Goal: Task Accomplishment & Management: Use online tool/utility

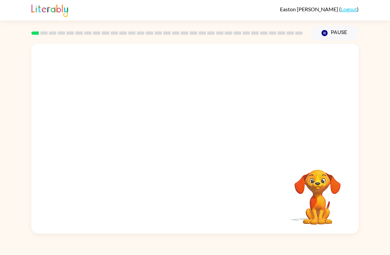
click at [115, 126] on video "Your browser must support playing .mp4 files to use Literably. Please try using…" at bounding box center [194, 100] width 327 height 112
click at [190, 145] on div at bounding box center [195, 142] width 42 height 24
click at [197, 151] on div at bounding box center [195, 142] width 42 height 24
click at [196, 151] on div at bounding box center [195, 142] width 42 height 24
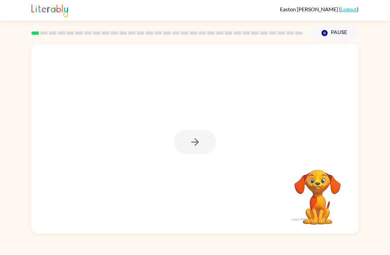
click at [187, 147] on div at bounding box center [195, 142] width 42 height 24
click at [186, 148] on div at bounding box center [195, 142] width 42 height 24
click at [184, 148] on div at bounding box center [195, 142] width 42 height 24
click at [187, 148] on div at bounding box center [195, 142] width 42 height 24
click at [181, 151] on button "button" at bounding box center [195, 142] width 42 height 24
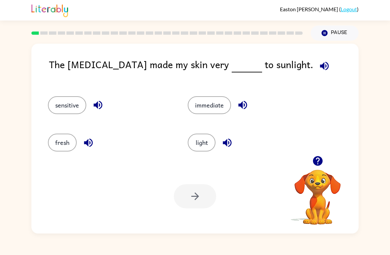
click at [65, 102] on button "sensitive" at bounding box center [67, 105] width 38 height 18
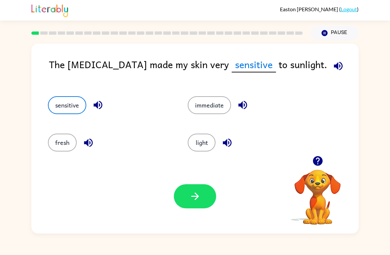
click at [197, 204] on button "button" at bounding box center [195, 196] width 42 height 24
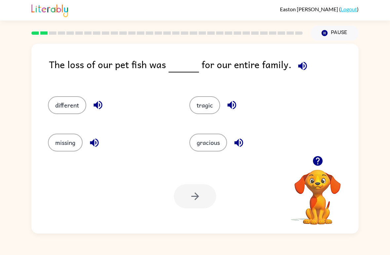
click at [203, 107] on button "tragic" at bounding box center [204, 105] width 31 height 18
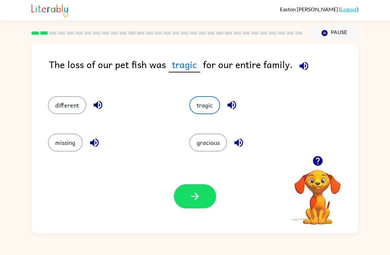
click at [192, 206] on button "button" at bounding box center [195, 196] width 42 height 24
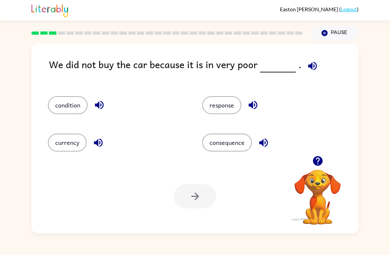
click at [45, 110] on div "condition" at bounding box center [112, 102] width 154 height 37
click at [64, 102] on button "condition" at bounding box center [68, 105] width 40 height 18
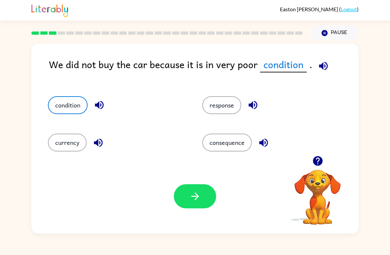
click at [193, 194] on icon "button" at bounding box center [195, 196] width 12 height 12
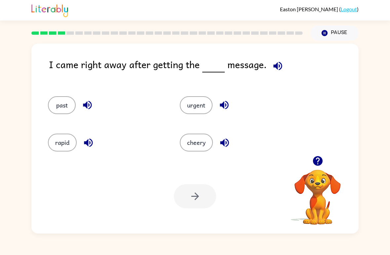
click at [198, 107] on button "urgent" at bounding box center [196, 105] width 33 height 18
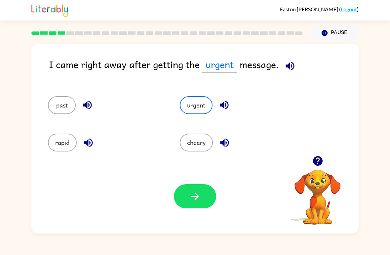
click at [195, 206] on button "button" at bounding box center [195, 196] width 42 height 24
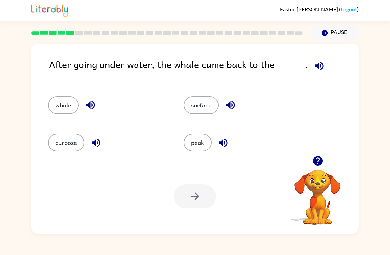
click at [203, 100] on button "surface" at bounding box center [201, 105] width 35 height 18
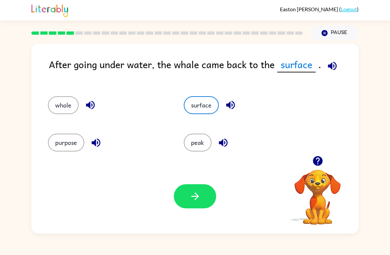
click at [196, 198] on icon "button" at bounding box center [195, 196] width 12 height 12
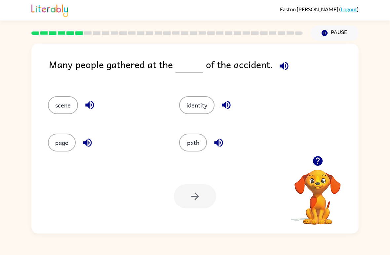
click at [65, 106] on button "scene" at bounding box center [63, 105] width 30 height 18
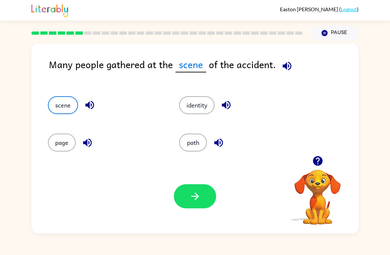
click at [203, 199] on button "button" at bounding box center [195, 196] width 42 height 24
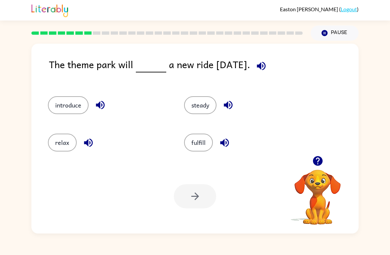
click at [77, 105] on button "introduce" at bounding box center [68, 105] width 41 height 18
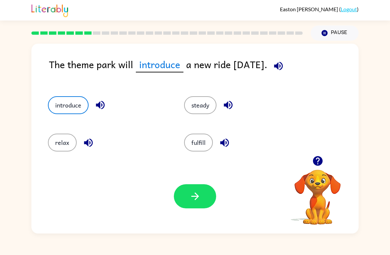
click at [193, 200] on icon "button" at bounding box center [195, 196] width 12 height 12
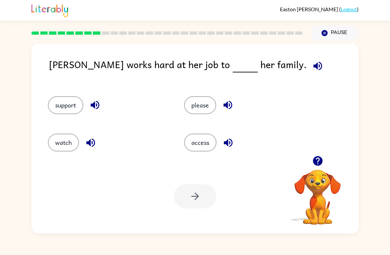
click at [170, 238] on div "[PERSON_NAME] ( Logout ) Pause Pause [PERSON_NAME] works hard at her job to her…" at bounding box center [195, 127] width 390 height 255
click at [74, 106] on button "support" at bounding box center [65, 105] width 35 height 18
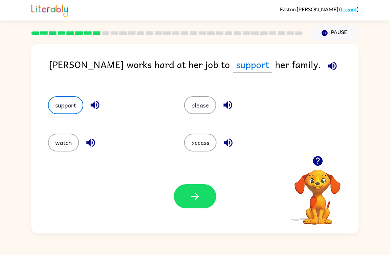
click at [192, 201] on icon "button" at bounding box center [195, 196] width 12 height 12
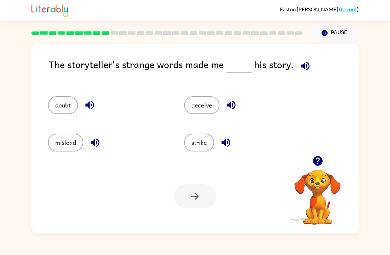
click at [70, 104] on button "doubt" at bounding box center [63, 105] width 30 height 18
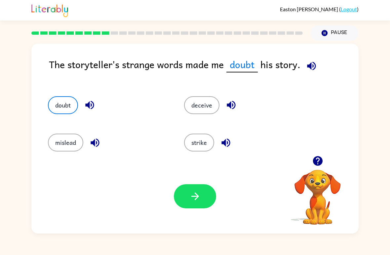
click at [196, 200] on icon "button" at bounding box center [195, 196] width 12 height 12
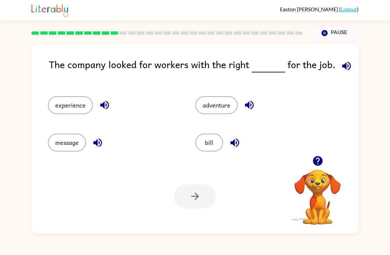
click at [70, 109] on button "experience" at bounding box center [70, 105] width 45 height 18
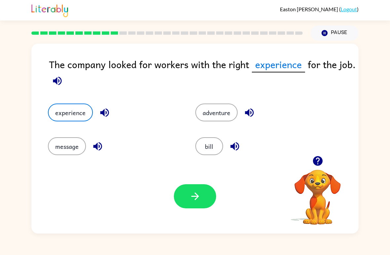
click at [204, 203] on button "button" at bounding box center [195, 196] width 42 height 24
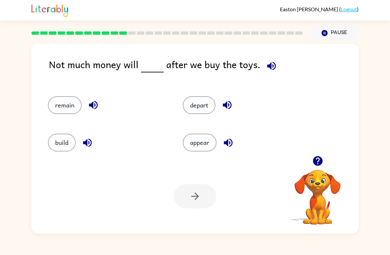
click at [64, 103] on button "remain" at bounding box center [65, 105] width 34 height 18
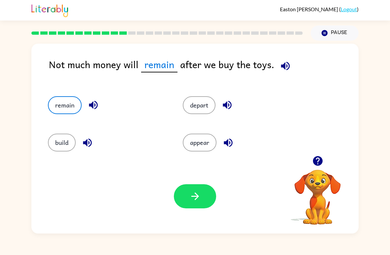
click at [199, 201] on icon "button" at bounding box center [195, 196] width 12 height 12
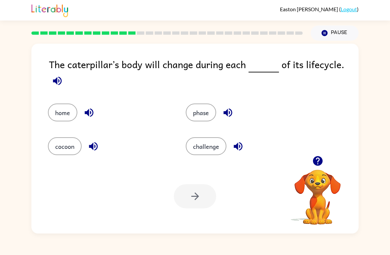
click at [203, 114] on button "phase" at bounding box center [201, 113] width 30 height 18
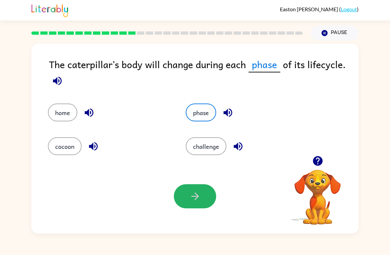
click at [198, 197] on icon "button" at bounding box center [195, 196] width 8 height 8
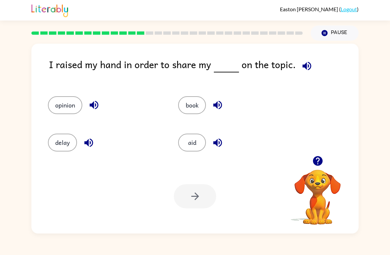
click at [63, 108] on button "opinion" at bounding box center [65, 105] width 34 height 18
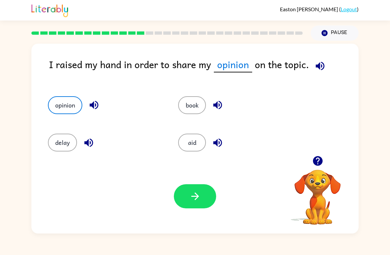
click at [193, 195] on icon "button" at bounding box center [195, 196] width 12 height 12
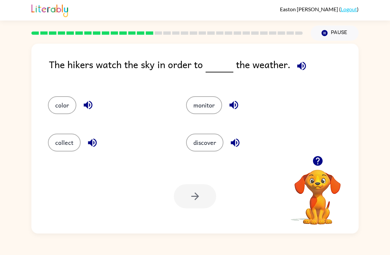
click at [208, 108] on button "monitor" at bounding box center [204, 105] width 36 height 18
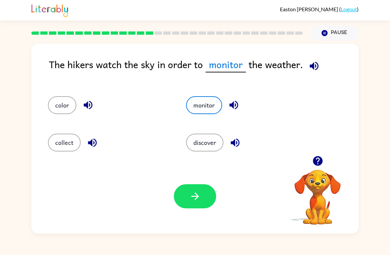
click at [199, 193] on icon "button" at bounding box center [195, 196] width 12 height 12
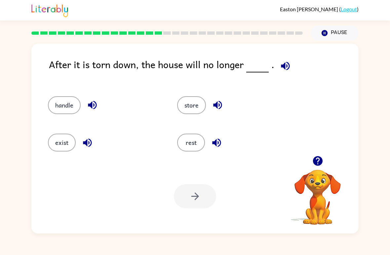
click at [64, 149] on button "exist" at bounding box center [62, 143] width 28 height 18
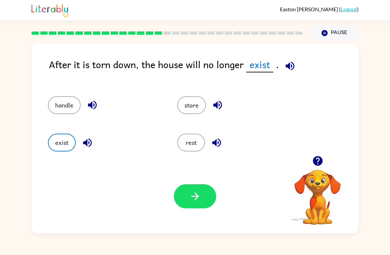
click at [198, 198] on icon "button" at bounding box center [195, 196] width 12 height 12
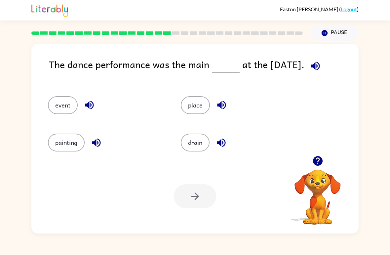
click at [204, 108] on button "place" at bounding box center [195, 105] width 29 height 18
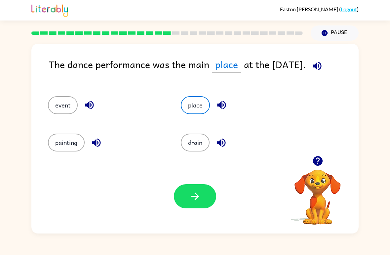
click at [201, 200] on button "button" at bounding box center [195, 196] width 42 height 24
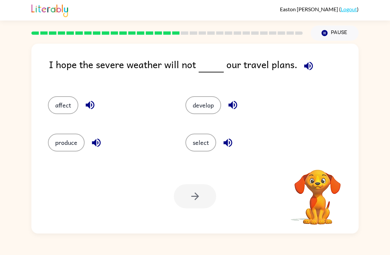
click at [168, 36] on div at bounding box center [166, 32] width 279 height 23
click at [68, 106] on button "affect" at bounding box center [63, 105] width 30 height 18
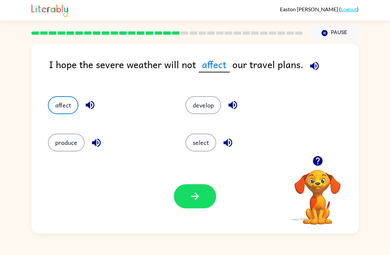
click at [186, 208] on button "button" at bounding box center [195, 196] width 42 height 24
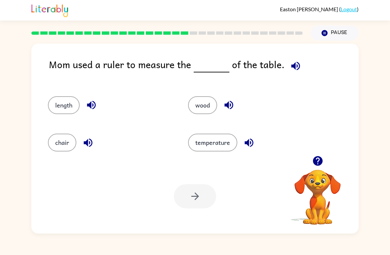
click at [69, 98] on button "length" at bounding box center [64, 105] width 32 height 18
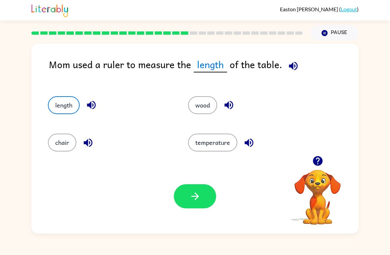
click at [195, 203] on button "button" at bounding box center [195, 196] width 42 height 24
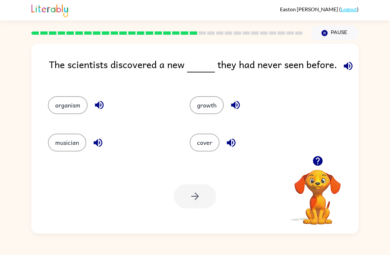
click at [69, 109] on button "organism" at bounding box center [68, 105] width 40 height 18
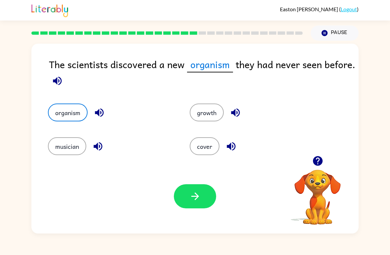
click at [197, 192] on icon "button" at bounding box center [195, 196] width 12 height 12
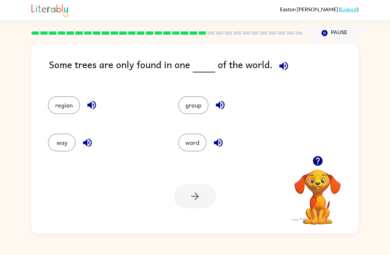
click at [64, 107] on button "region" at bounding box center [64, 105] width 32 height 18
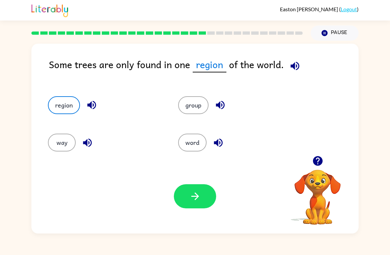
click at [196, 193] on icon "button" at bounding box center [195, 196] width 8 height 8
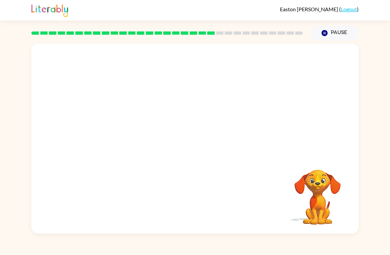
click at [145, 135] on video "Your browser must support playing .mp4 files to use Literably. Please try using…" at bounding box center [194, 100] width 327 height 112
click at [215, 144] on div at bounding box center [195, 142] width 42 height 24
click at [210, 140] on div at bounding box center [195, 142] width 42 height 24
click at [200, 146] on div at bounding box center [195, 142] width 42 height 24
click at [199, 143] on div at bounding box center [195, 142] width 42 height 24
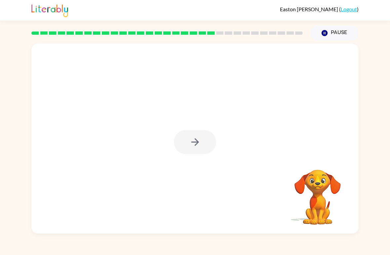
click at [199, 143] on div at bounding box center [195, 142] width 42 height 24
click at [190, 142] on div at bounding box center [195, 142] width 42 height 24
click at [190, 144] on icon "button" at bounding box center [195, 142] width 12 height 12
click at [190, 143] on div at bounding box center [195, 142] width 42 height 24
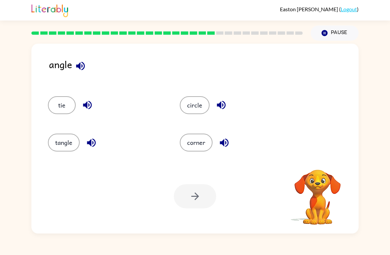
click at [190, 149] on button "corner" at bounding box center [196, 143] width 33 height 18
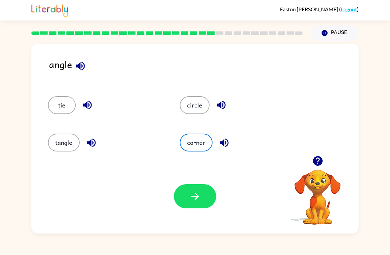
click at [69, 148] on button "tangle" at bounding box center [64, 143] width 32 height 18
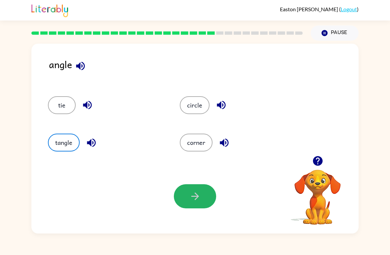
click at [204, 197] on button "button" at bounding box center [195, 196] width 42 height 24
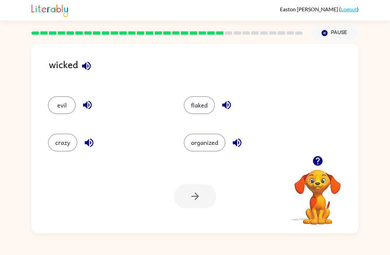
click at [61, 109] on button "evil" at bounding box center [62, 105] width 28 height 18
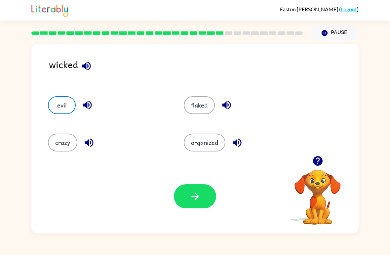
click at [206, 203] on button "button" at bounding box center [195, 196] width 42 height 24
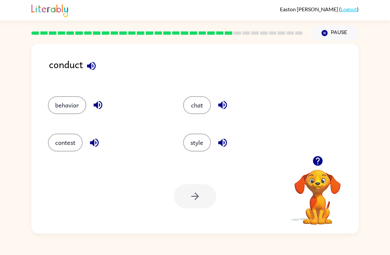
click at [76, 146] on button "contest" at bounding box center [65, 143] width 35 height 18
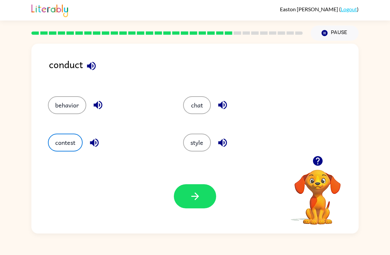
click at [198, 200] on icon "button" at bounding box center [195, 196] width 12 height 12
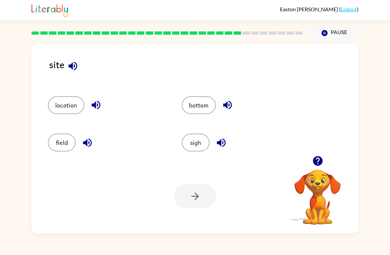
click at [71, 102] on button "location" at bounding box center [66, 105] width 36 height 18
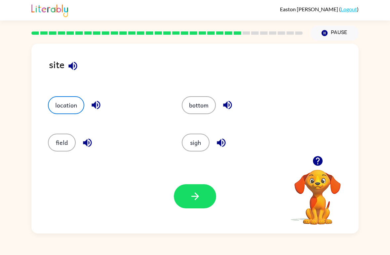
click at [191, 207] on button "button" at bounding box center [195, 196] width 42 height 24
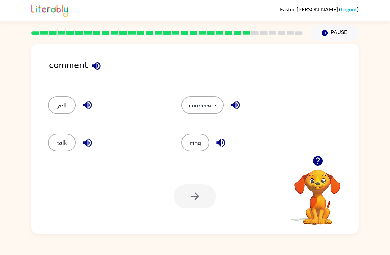
click at [67, 106] on button "yell" at bounding box center [62, 105] width 28 height 18
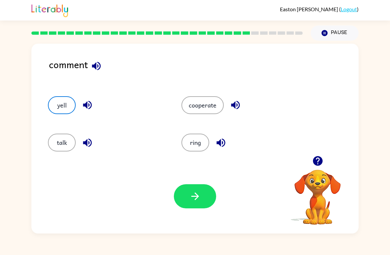
click at [181, 197] on button "button" at bounding box center [195, 196] width 42 height 24
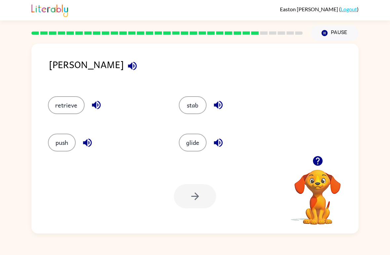
click at [191, 105] on button "stab" at bounding box center [193, 105] width 28 height 18
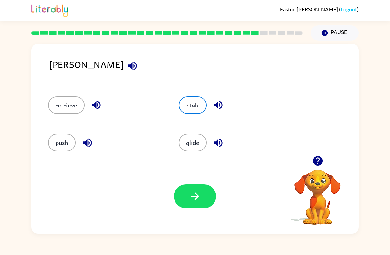
click at [207, 201] on button "button" at bounding box center [195, 196] width 42 height 24
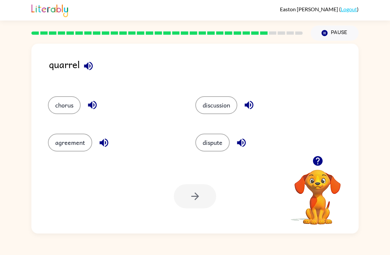
click at [224, 108] on button "discussion" at bounding box center [216, 105] width 42 height 18
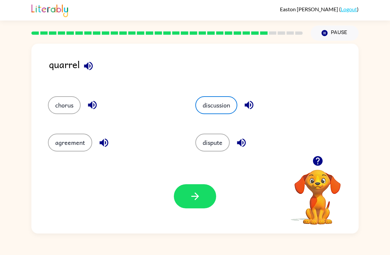
click at [195, 197] on icon "button" at bounding box center [195, 196] width 12 height 12
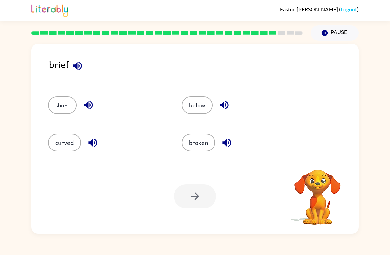
click at [76, 104] on button "short" at bounding box center [62, 105] width 29 height 18
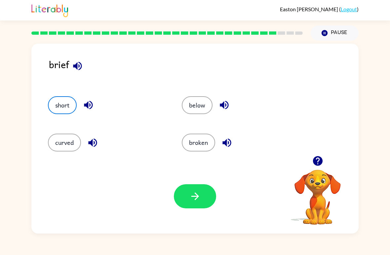
click at [192, 205] on button "button" at bounding box center [195, 196] width 42 height 24
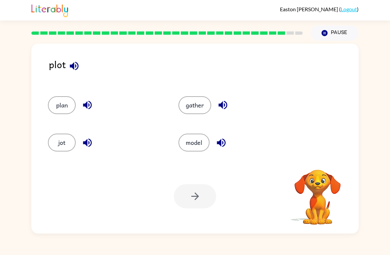
click at [61, 110] on button "plan" at bounding box center [62, 105] width 28 height 18
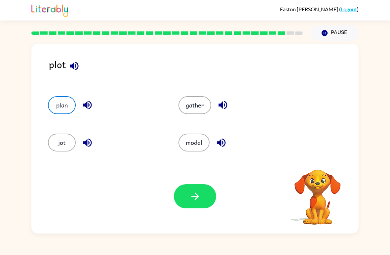
click at [190, 196] on icon "button" at bounding box center [195, 196] width 12 height 12
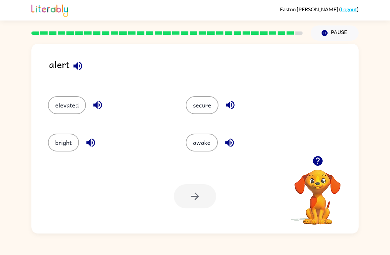
click at [211, 136] on button "awake" at bounding box center [202, 143] width 32 height 18
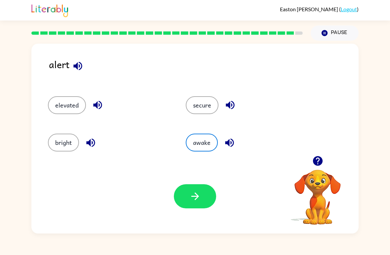
click at [196, 187] on button "button" at bounding box center [195, 196] width 42 height 24
